Goal: Information Seeking & Learning: Learn about a topic

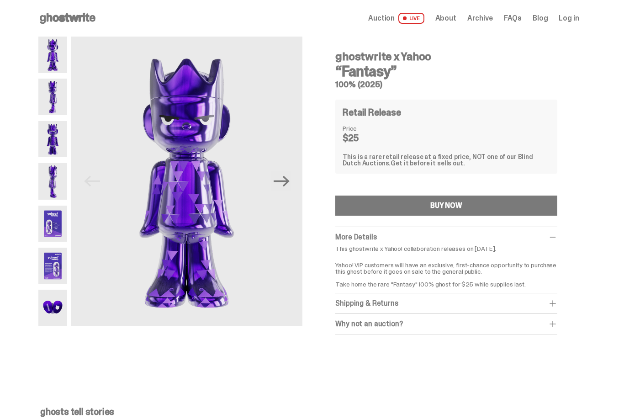
click at [290, 183] on icon "Next" at bounding box center [282, 181] width 16 height 11
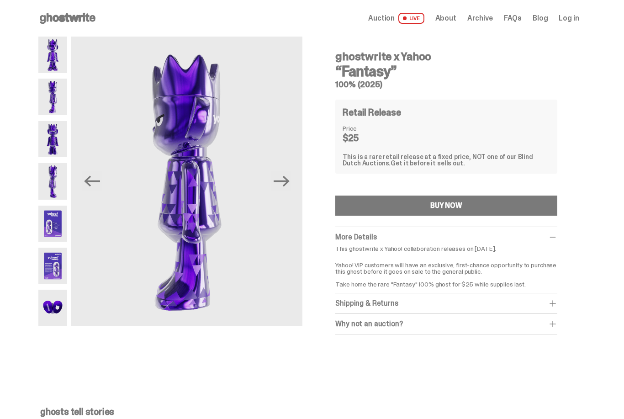
click at [290, 177] on icon "Next" at bounding box center [282, 181] width 16 height 16
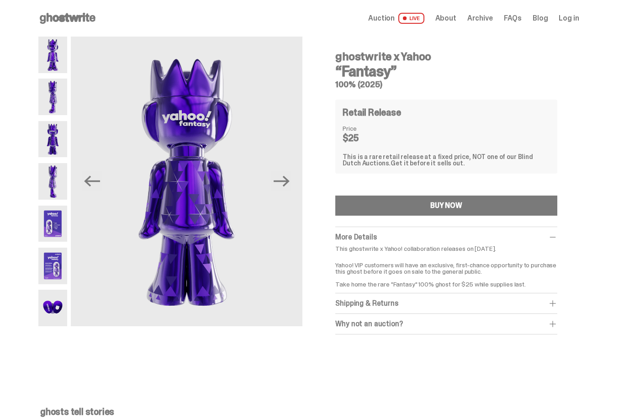
click at [298, 177] on img at bounding box center [187, 182] width 232 height 290
click at [295, 179] on img at bounding box center [187, 182] width 232 height 290
click at [298, 176] on img at bounding box center [187, 182] width 232 height 290
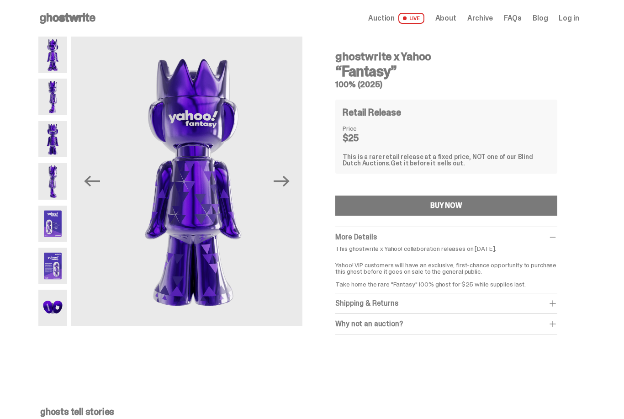
scroll to position [2, 0]
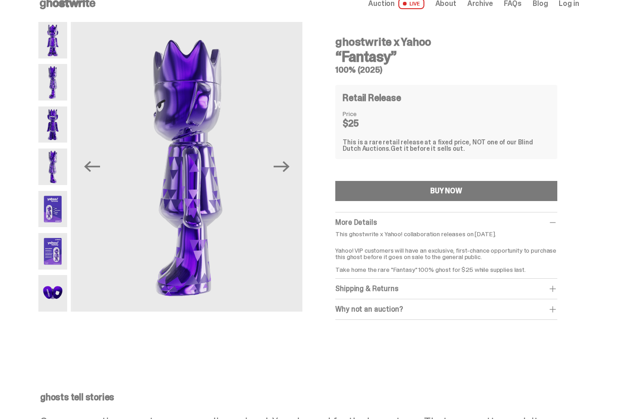
scroll to position [15, 0]
